Goal: Information Seeking & Learning: Learn about a topic

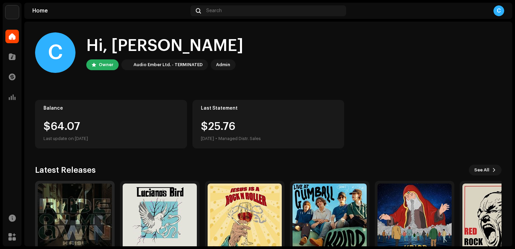
click at [87, 219] on img at bounding box center [75, 220] width 74 height 74
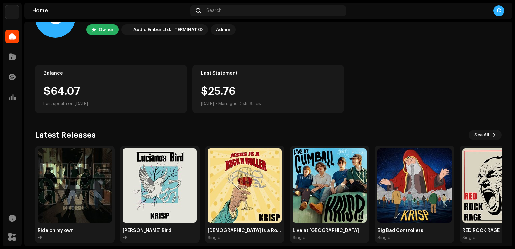
scroll to position [42, 0]
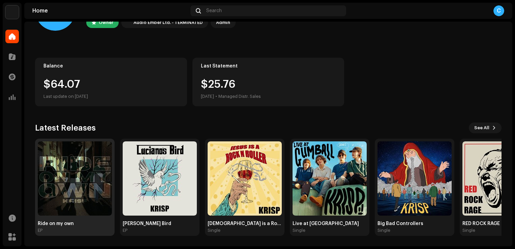
click at [70, 218] on div "Ride on my own EP" at bounding box center [75, 187] width 74 height 92
click at [70, 192] on img at bounding box center [75, 178] width 74 height 74
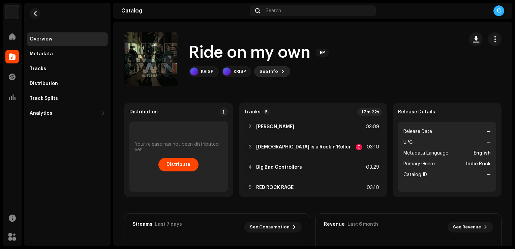
click at [274, 69] on span "See Info" at bounding box center [269, 71] width 19 height 13
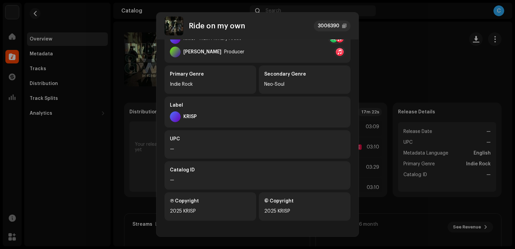
scroll to position [138, 0]
click at [178, 146] on div "—" at bounding box center [257, 150] width 175 height 8
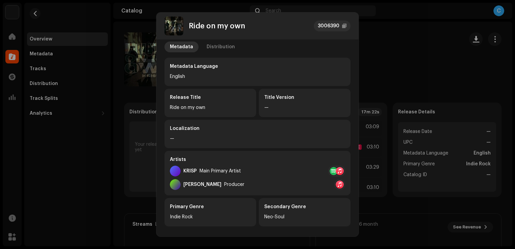
scroll to position [0, 0]
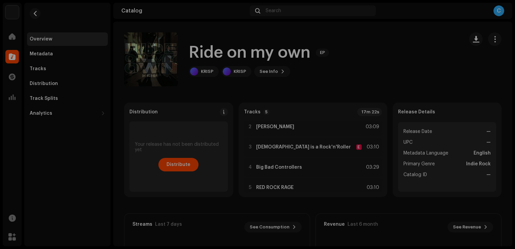
click at [398, 49] on div "Ride on my own 3006390 Metadata Distribution Metadata Language English Release …" at bounding box center [257, 124] width 515 height 249
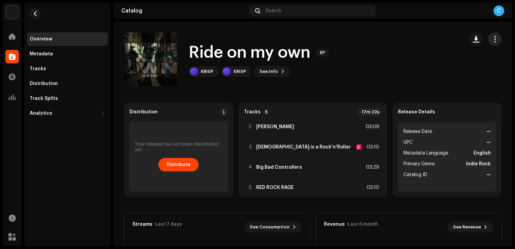
click at [492, 36] on span "button" at bounding box center [495, 38] width 6 height 5
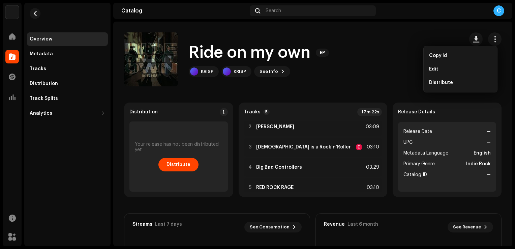
click at [366, 58] on div "Ride on my own EP [PERSON_NAME] See Info" at bounding box center [291, 59] width 335 height 54
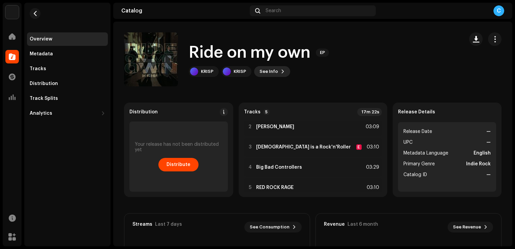
click at [272, 72] on span "See Info" at bounding box center [269, 71] width 19 height 13
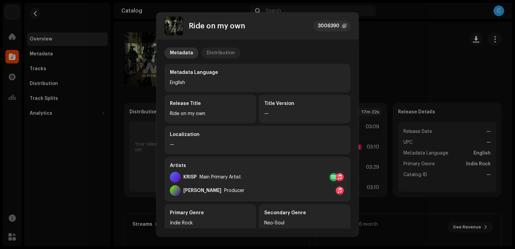
click at [217, 55] on div "Distribution" at bounding box center [221, 53] width 28 height 11
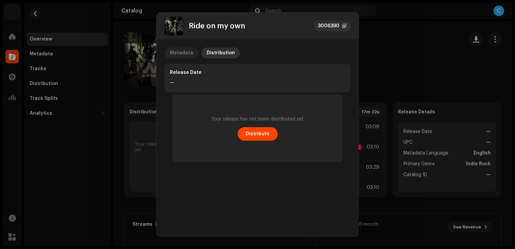
click at [187, 51] on div "Metadata" at bounding box center [181, 53] width 23 height 11
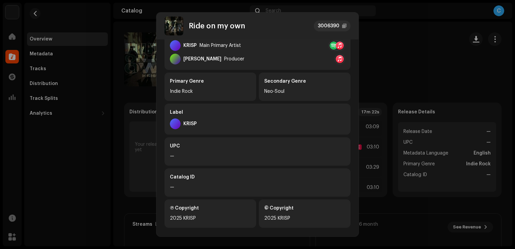
scroll to position [139, 0]
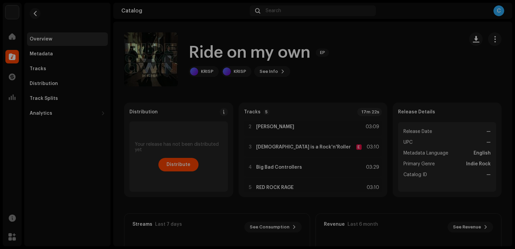
click at [394, 73] on div "Ride on my own 3006390 Metadata Distribution Metadata Language English Release …" at bounding box center [257, 124] width 515 height 249
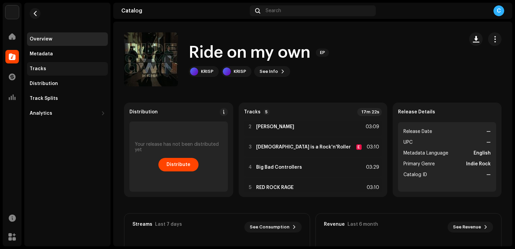
click at [59, 63] on div "Tracks" at bounding box center [67, 68] width 81 height 13
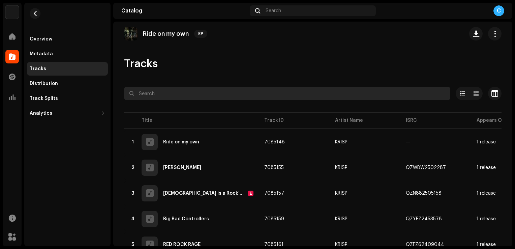
scroll to position [30, 0]
